Goal: Navigation & Orientation: Find specific page/section

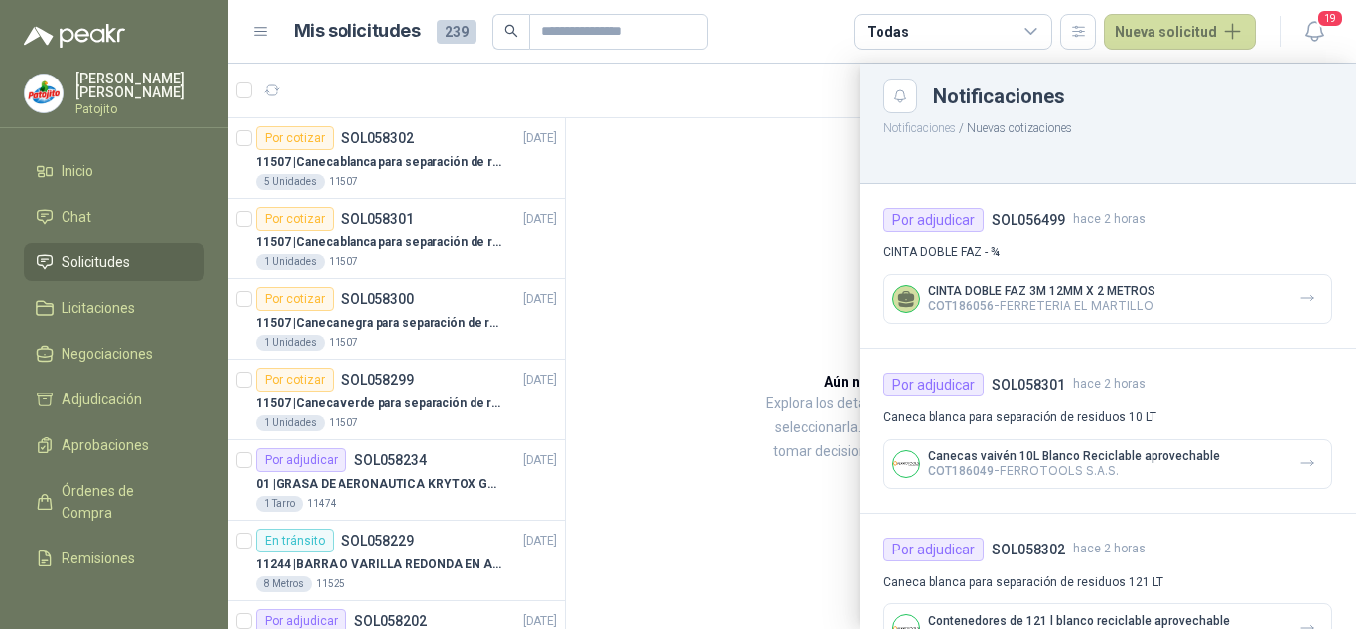
click at [108, 259] on span "Solicitudes" at bounding box center [96, 262] width 69 height 22
click at [124, 350] on span "Negociaciones" at bounding box center [107, 354] width 91 height 22
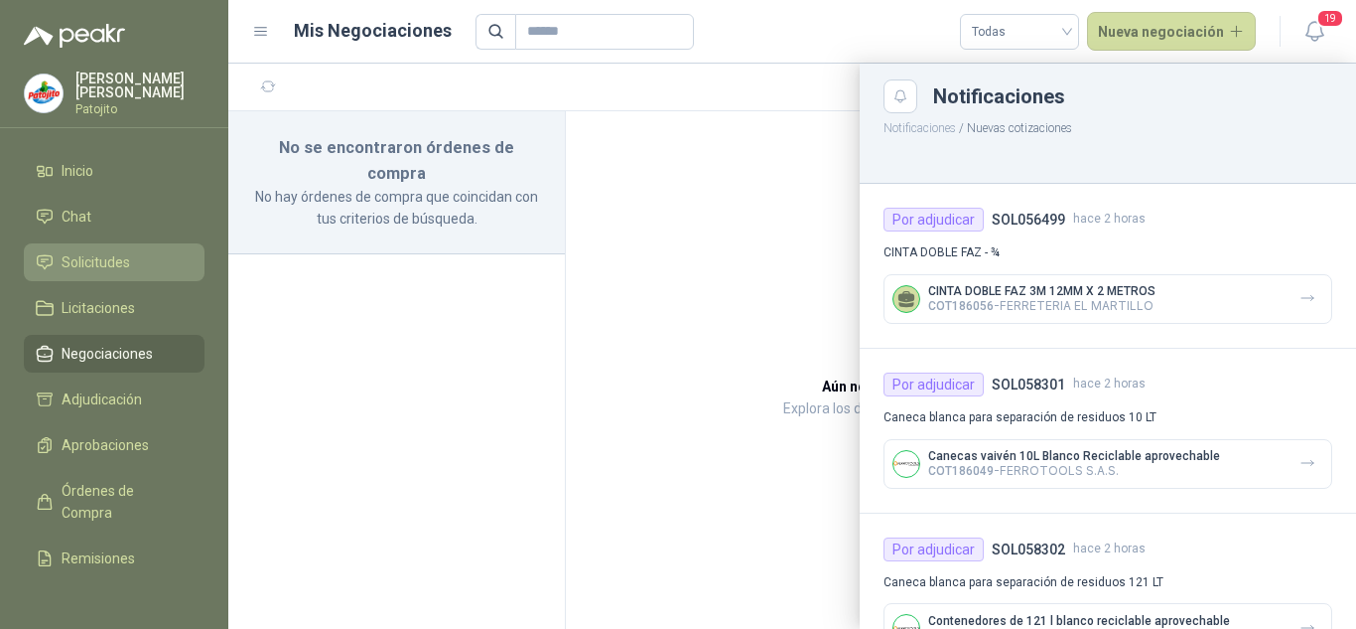
click at [105, 259] on span "Solicitudes" at bounding box center [96, 262] width 69 height 22
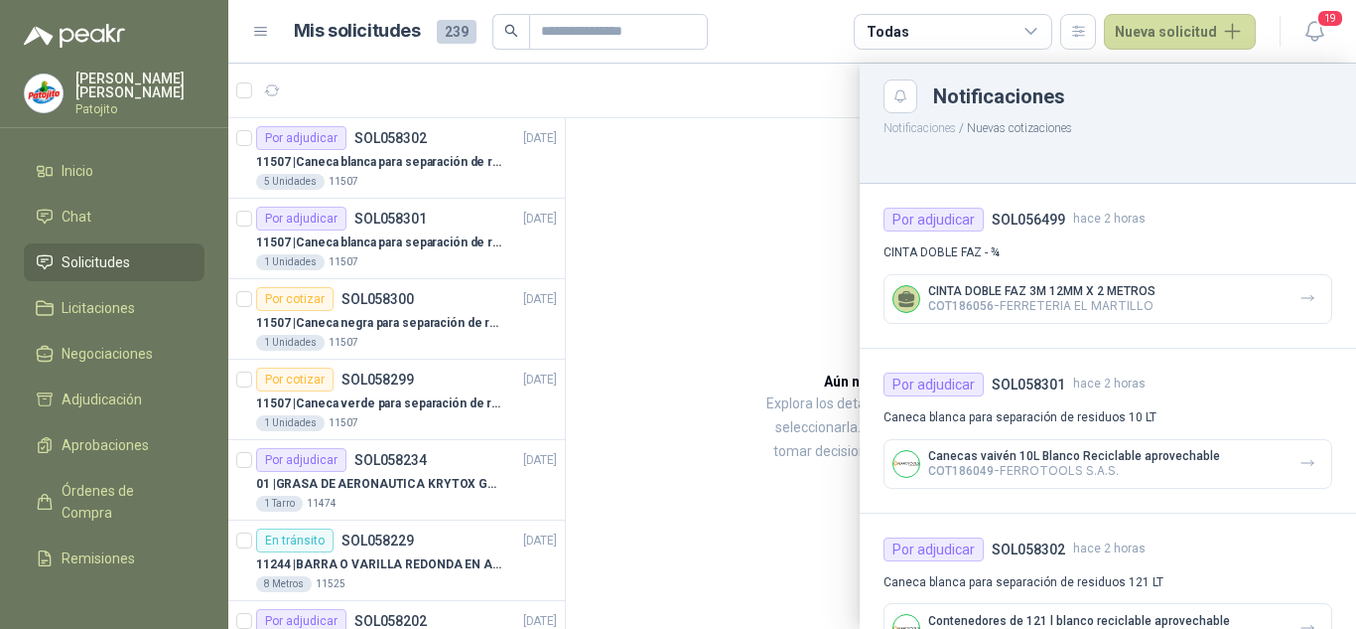
click at [383, 234] on div at bounding box center [792, 346] width 1128 height 565
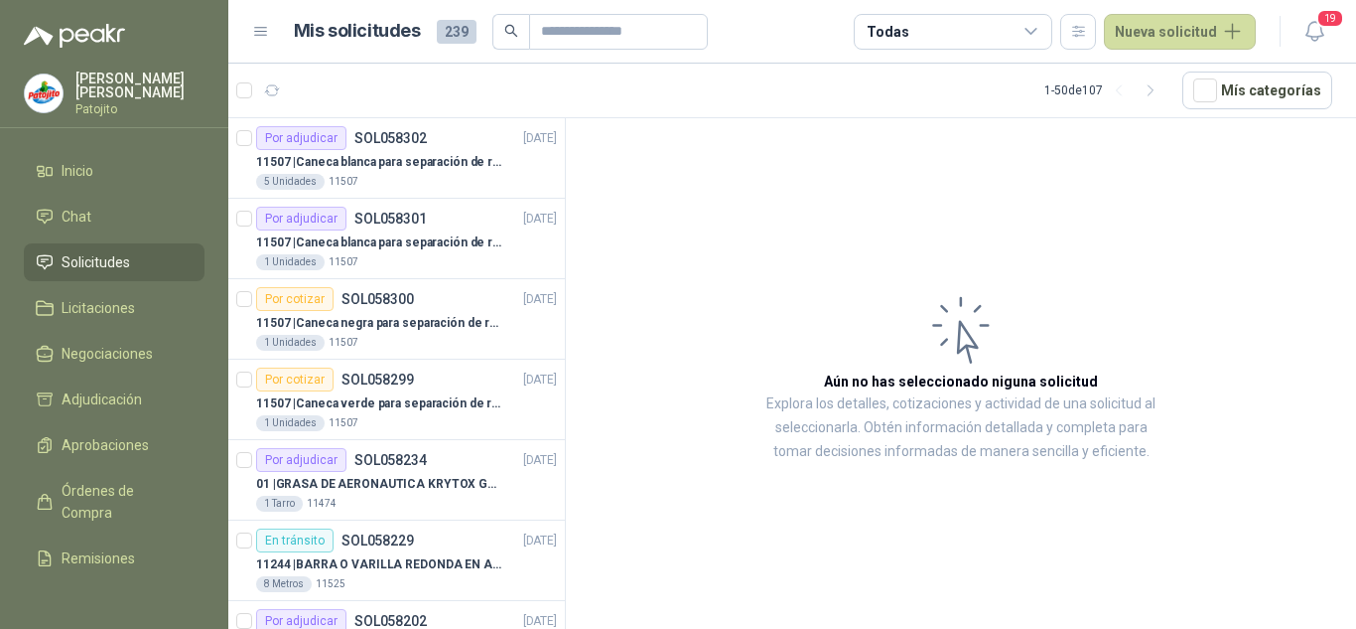
click at [383, 234] on p "11507 | Caneca blanca para separación de residuos 10 LT" at bounding box center [379, 242] width 247 height 19
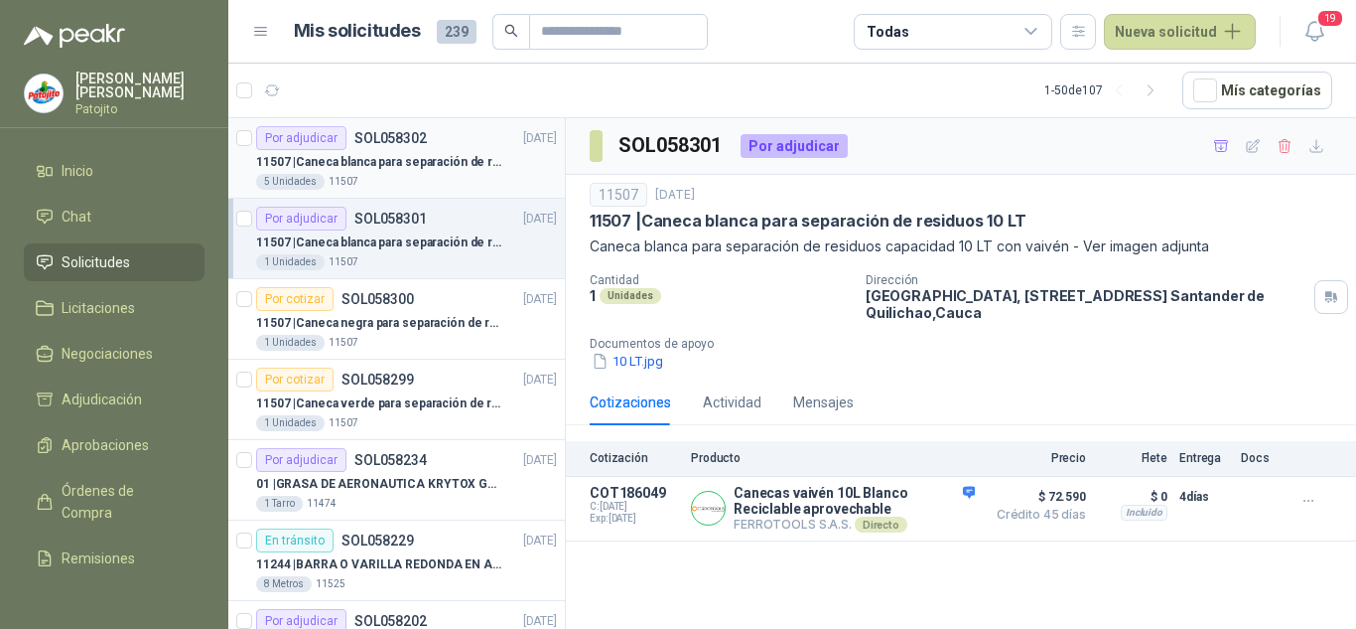
click at [389, 172] on div "11507 | Caneca blanca para separación de residuos 121 LT" at bounding box center [406, 162] width 301 height 24
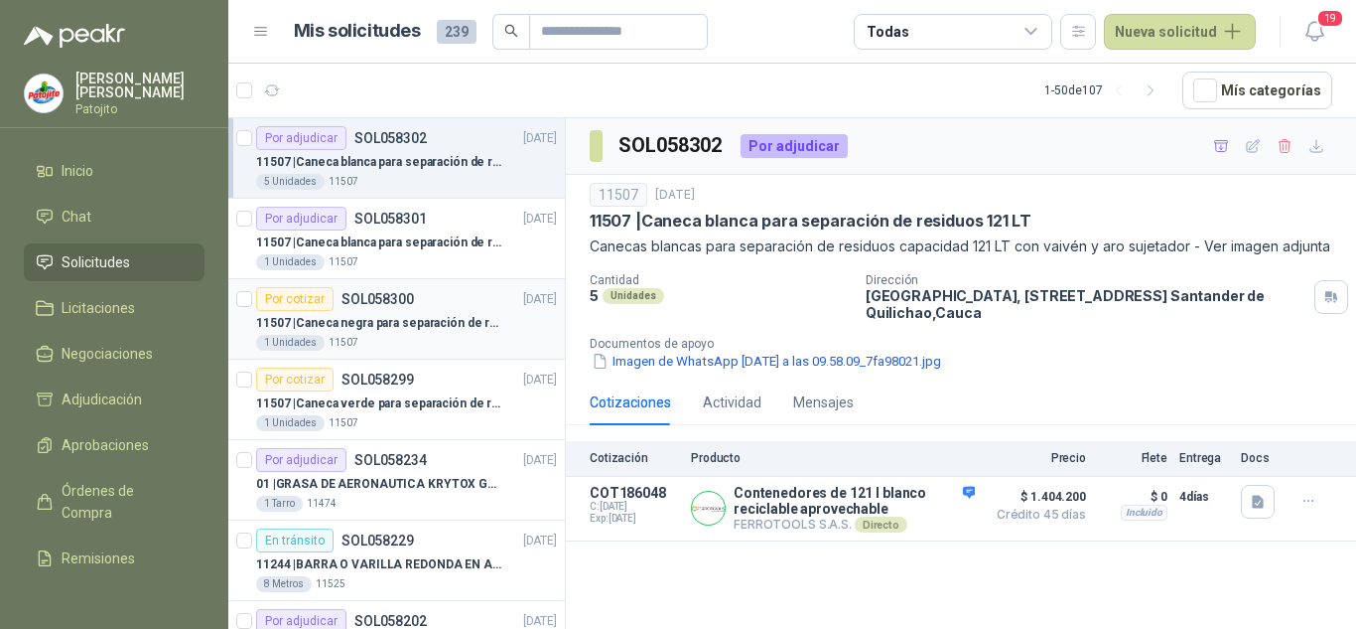
click at [438, 319] on p "11507 | Caneca negra para separación de residuo 55 LT" at bounding box center [379, 323] width 247 height 19
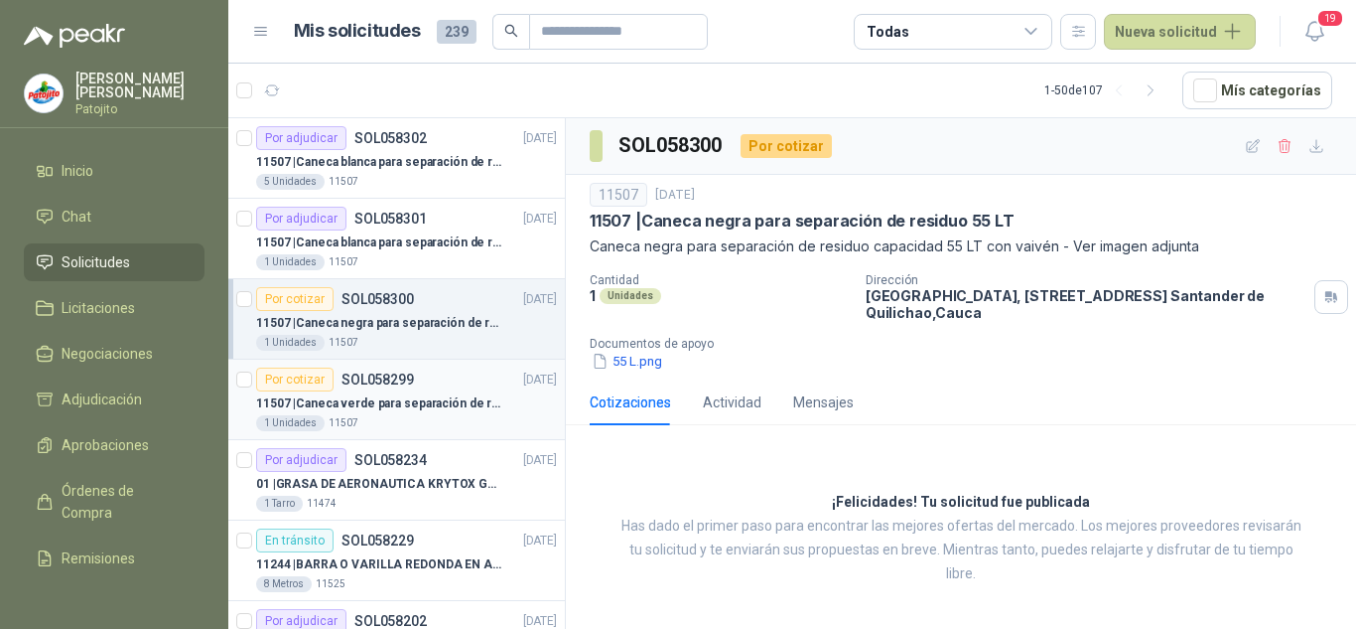
click at [427, 390] on div "Por cotizar SOL058299 [DATE]" at bounding box center [406, 379] width 301 height 24
click at [423, 319] on p "11507 | Caneca negra para separación de residuo 55 LT" at bounding box center [379, 323] width 247 height 19
click at [415, 240] on p "11507 | Caneca blanca para separación de residuos 10 LT" at bounding box center [379, 242] width 247 height 19
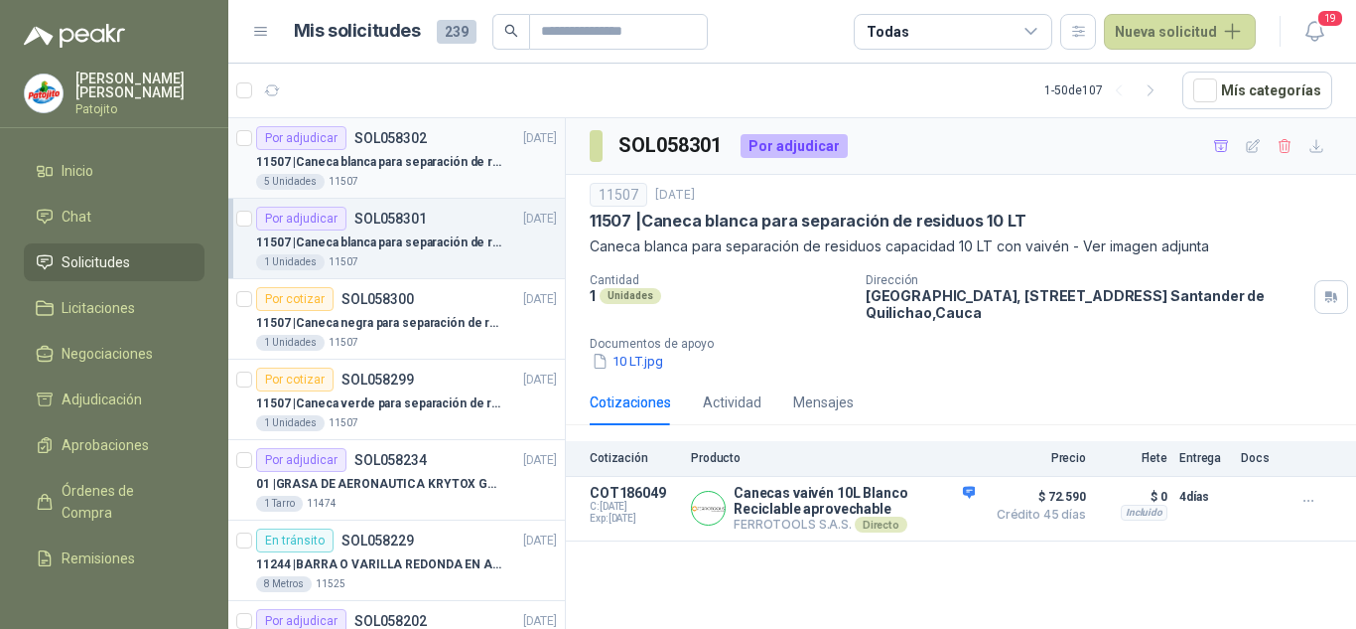
click at [428, 167] on p "11507 | Caneca blanca para separación de residuos 121 LT" at bounding box center [379, 162] width 247 height 19
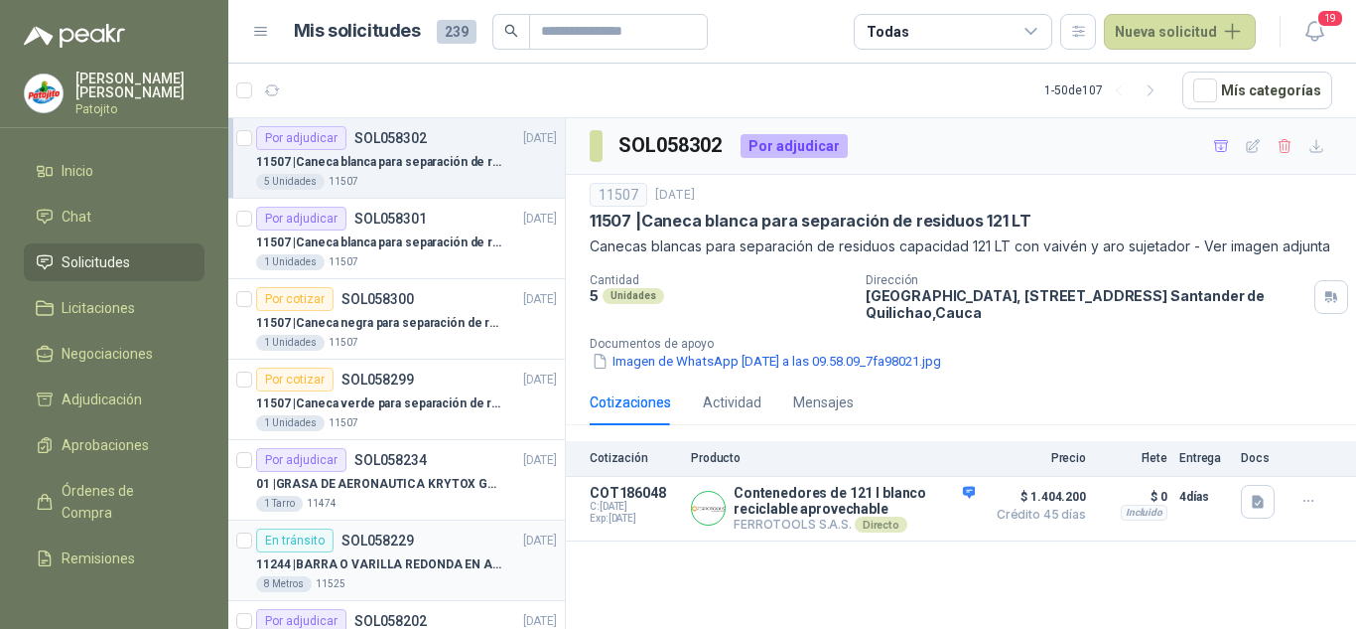
click at [402, 546] on p "SOL058229" at bounding box center [378, 540] width 72 height 14
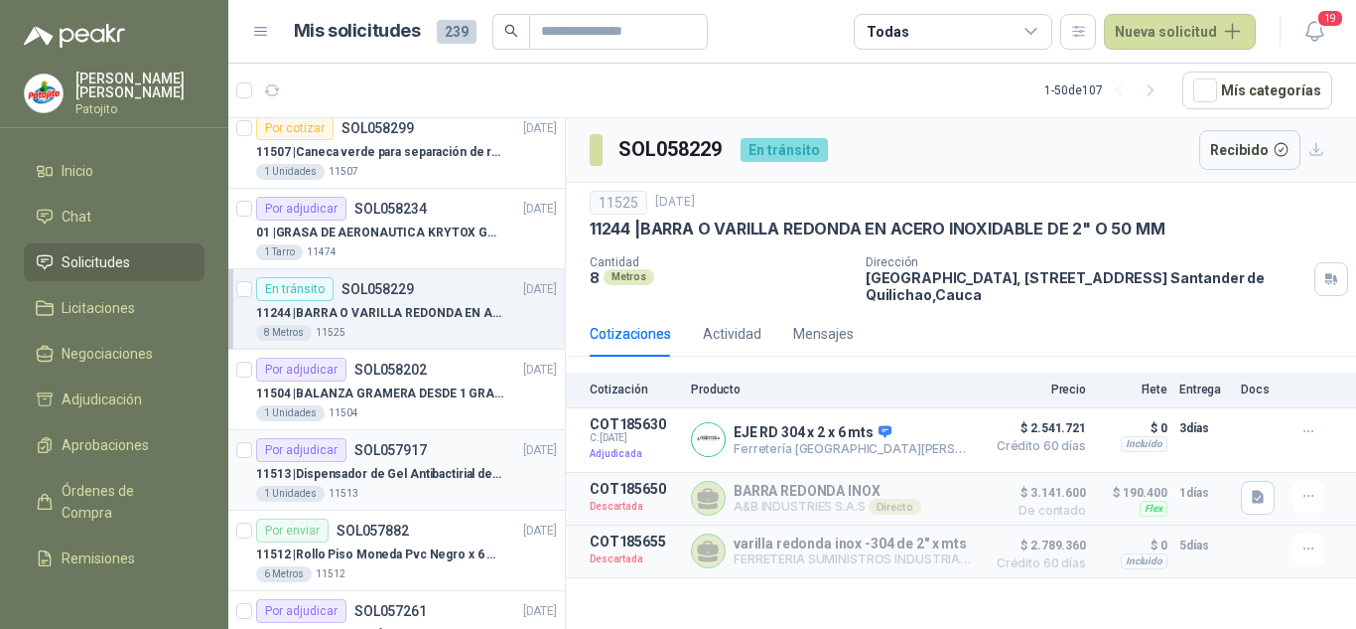
scroll to position [298, 0]
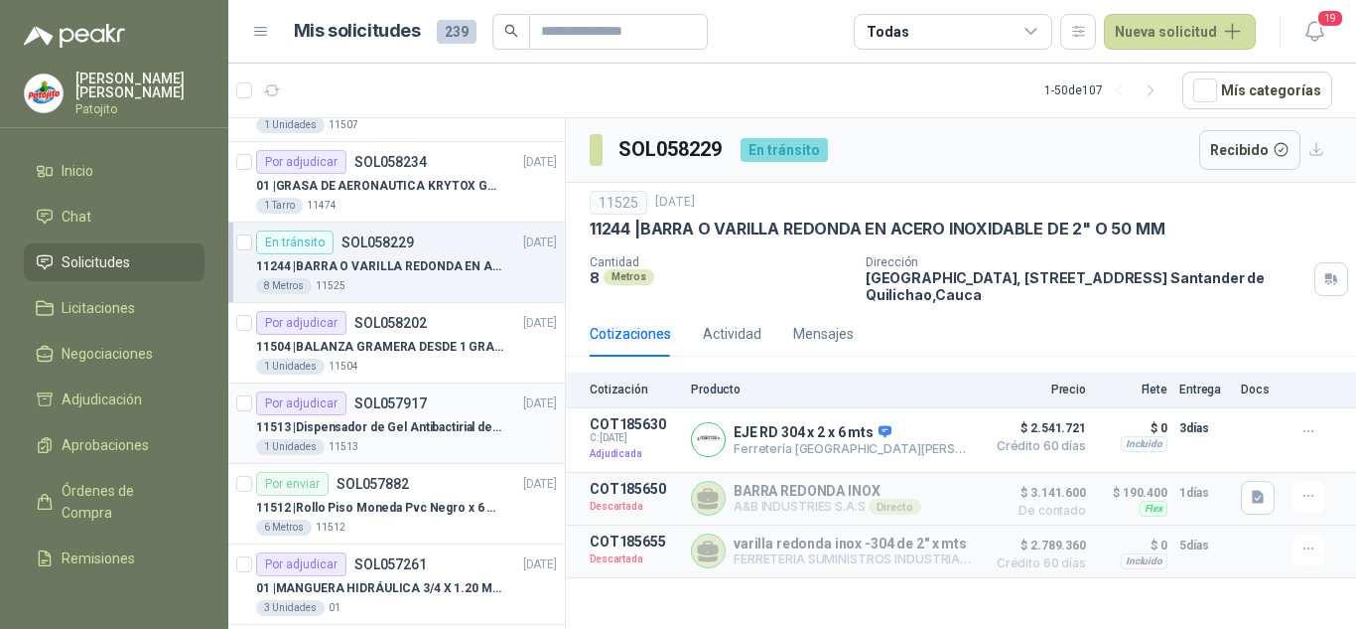
click at [426, 397] on div "Por adjudicar SOL057917 [DATE]" at bounding box center [406, 403] width 301 height 24
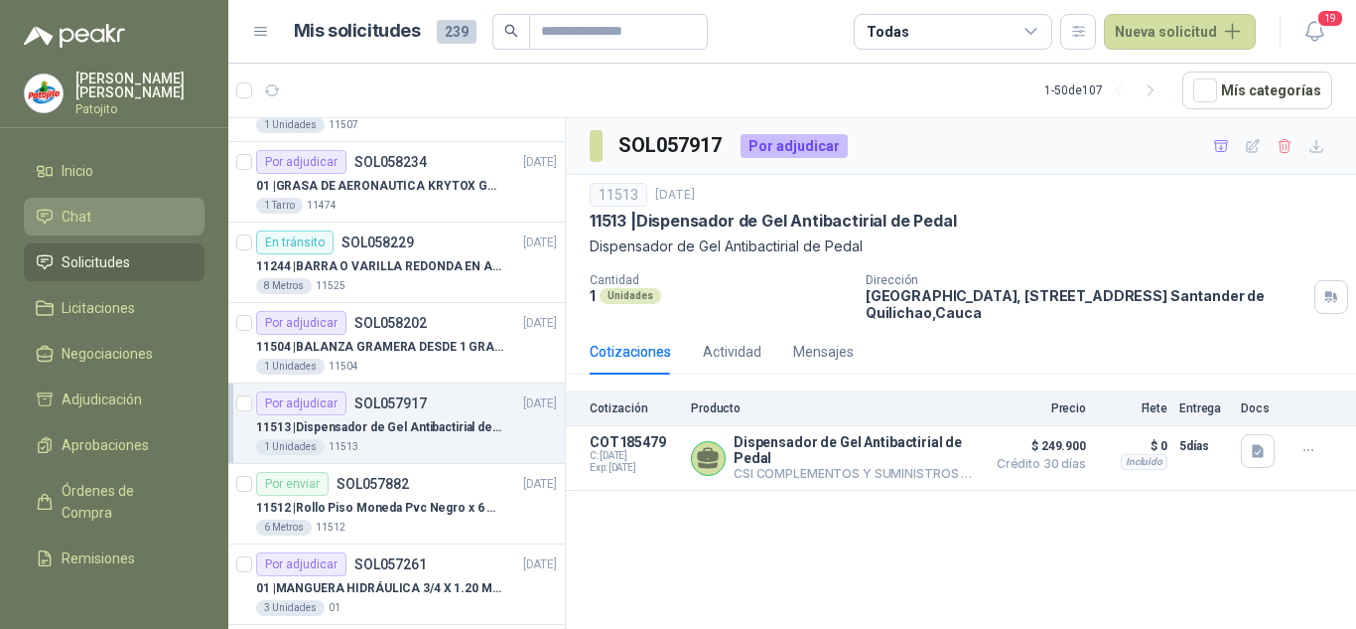
click at [115, 219] on li "Chat" at bounding box center [114, 217] width 157 height 22
